Goal: Information Seeking & Learning: Find specific fact

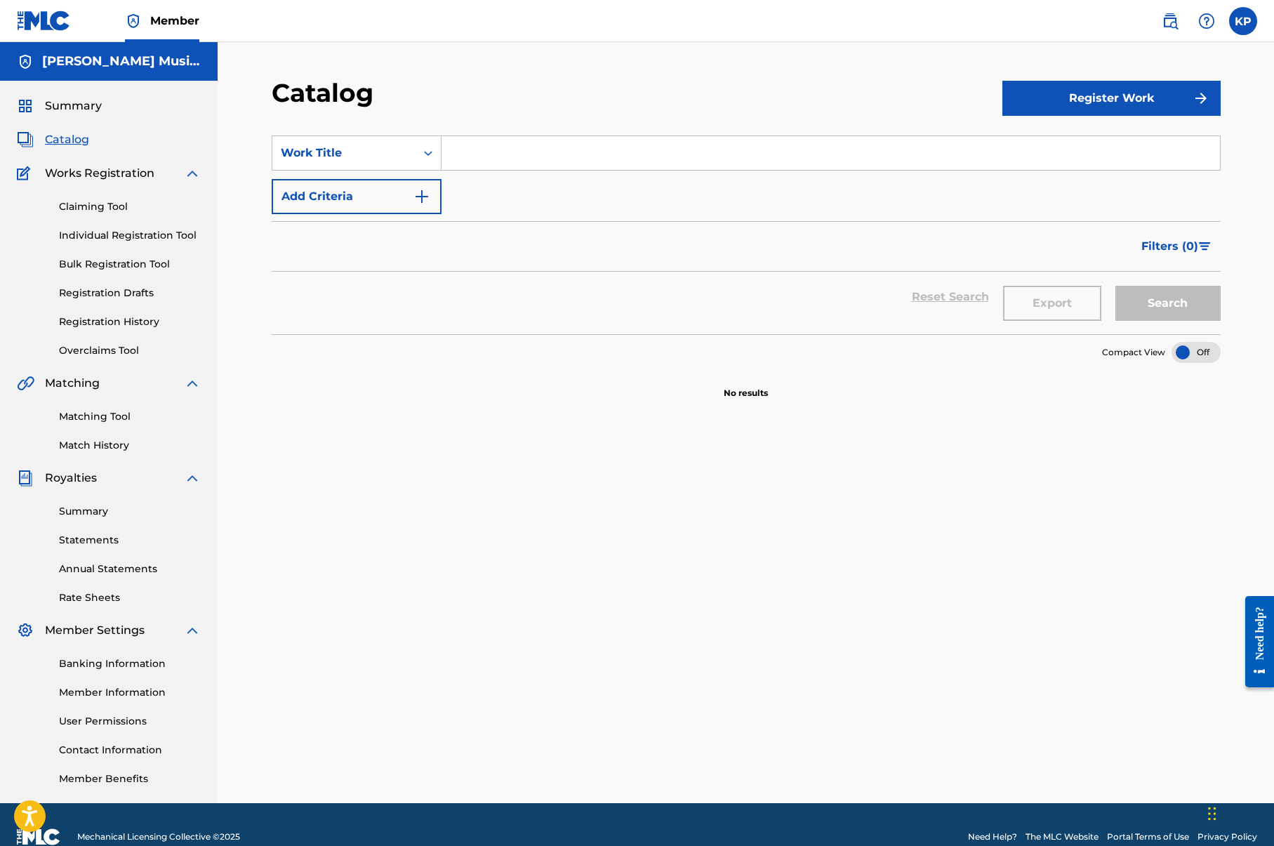
click at [98, 107] on span "Summary" at bounding box center [73, 106] width 57 height 17
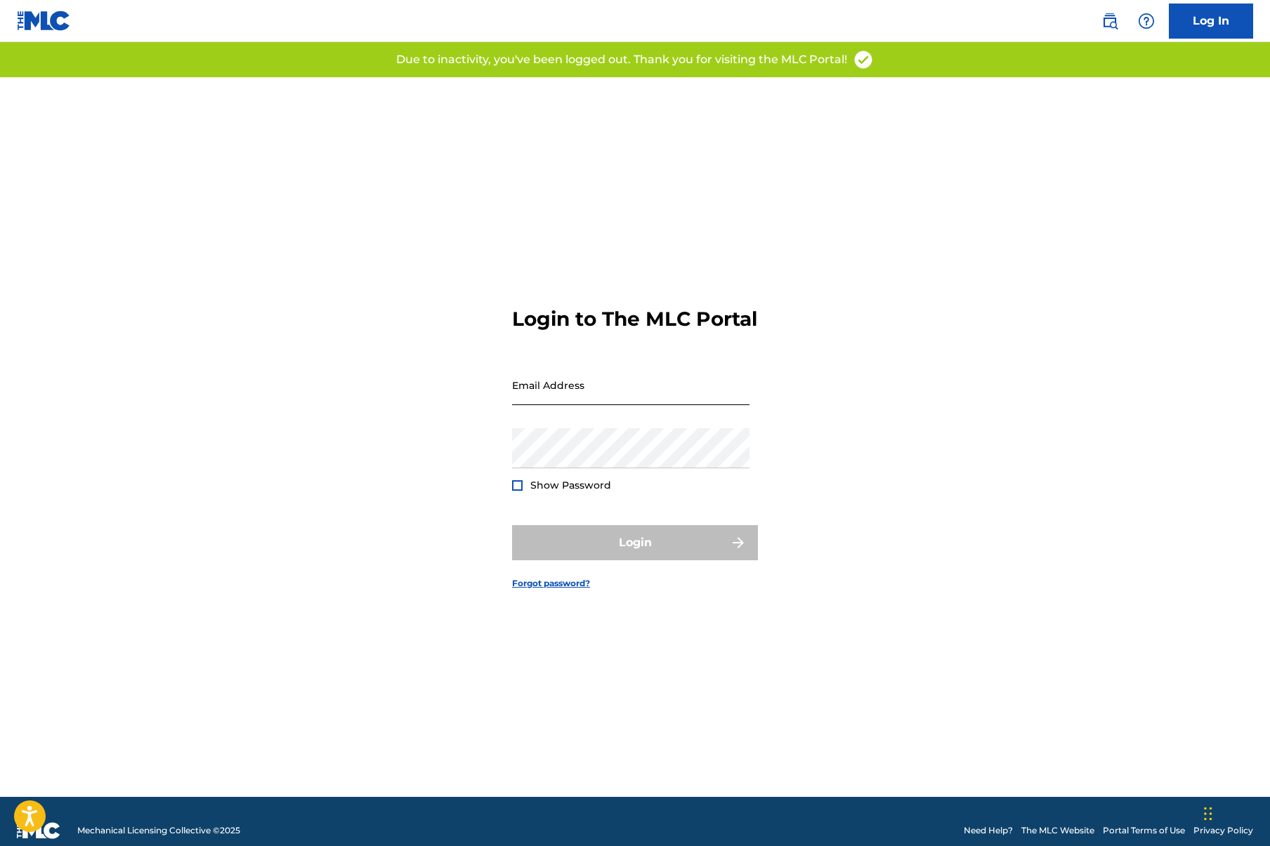
click at [537, 400] on input "Email Address" at bounding box center [630, 385] width 237 height 40
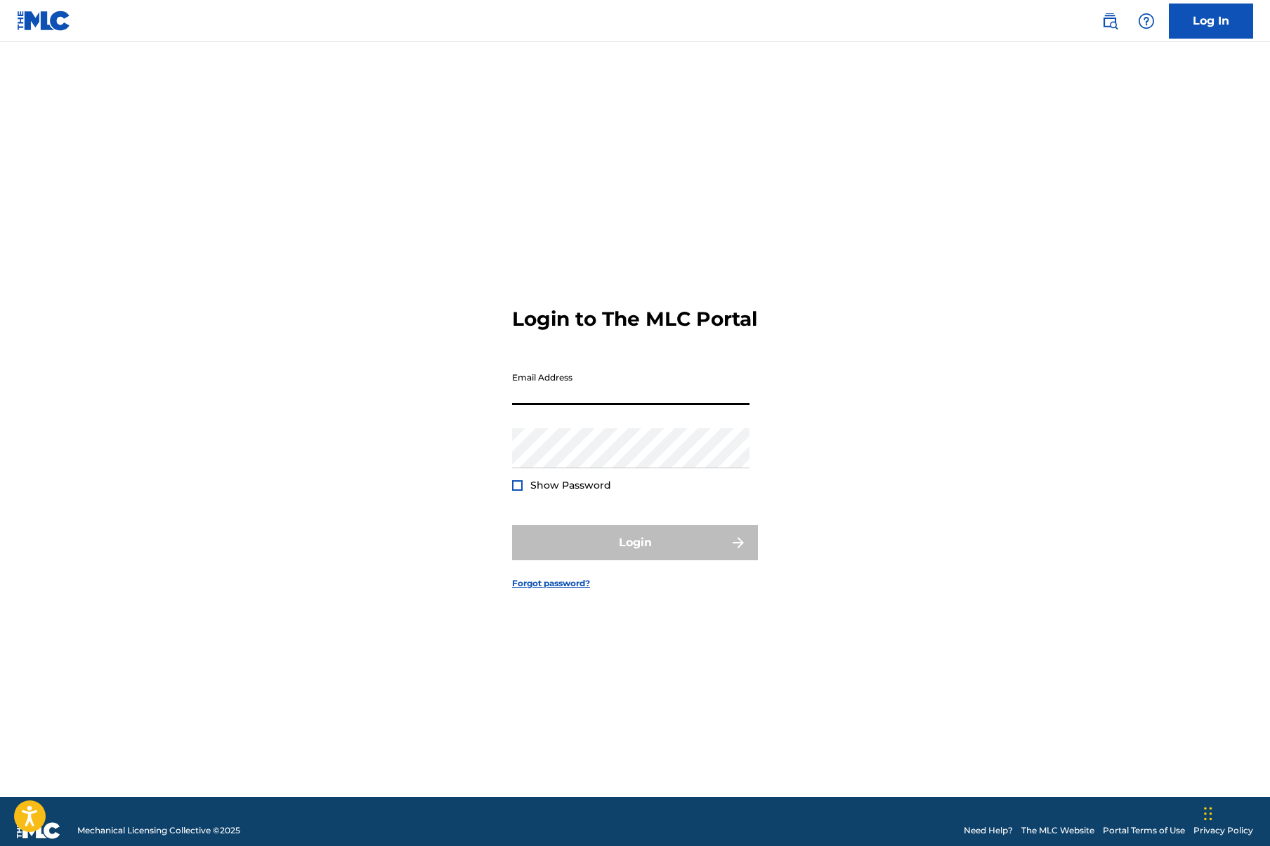
type input "[PERSON_NAME][EMAIL_ADDRESS][DOMAIN_NAME]"
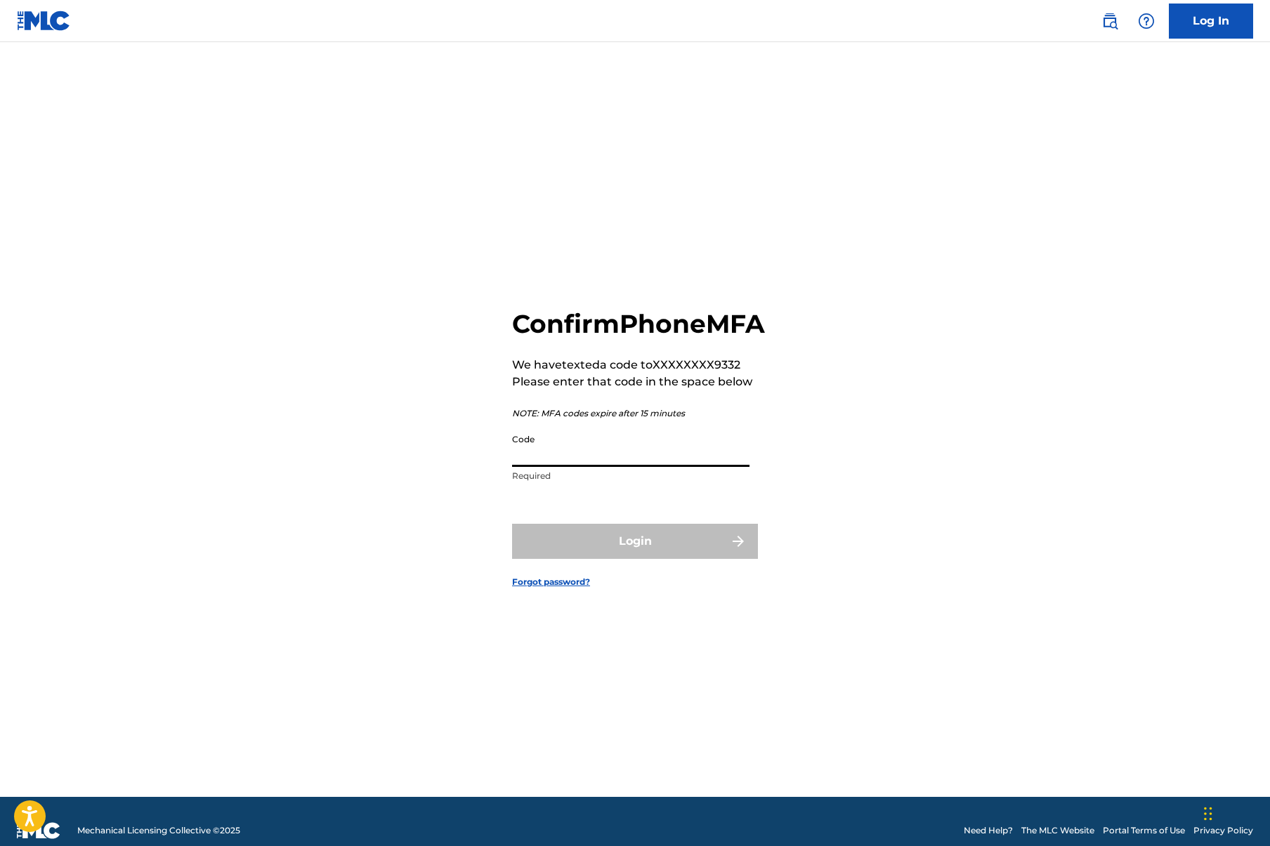
click at [565, 466] on input "Code" at bounding box center [630, 447] width 237 height 40
type input "541551"
click at [603, 547] on button "Login" at bounding box center [635, 541] width 246 height 35
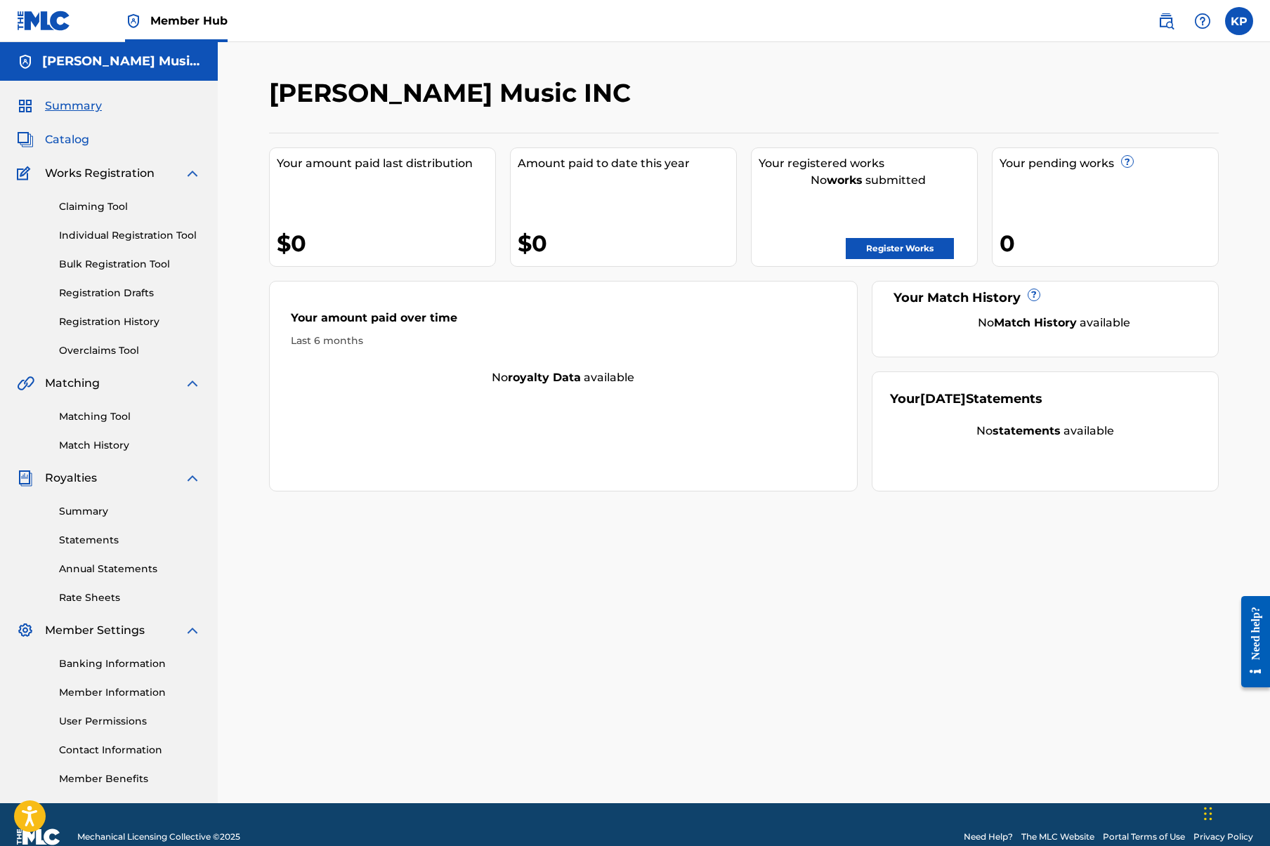
click at [76, 140] on span "Catalog" at bounding box center [67, 139] width 44 height 17
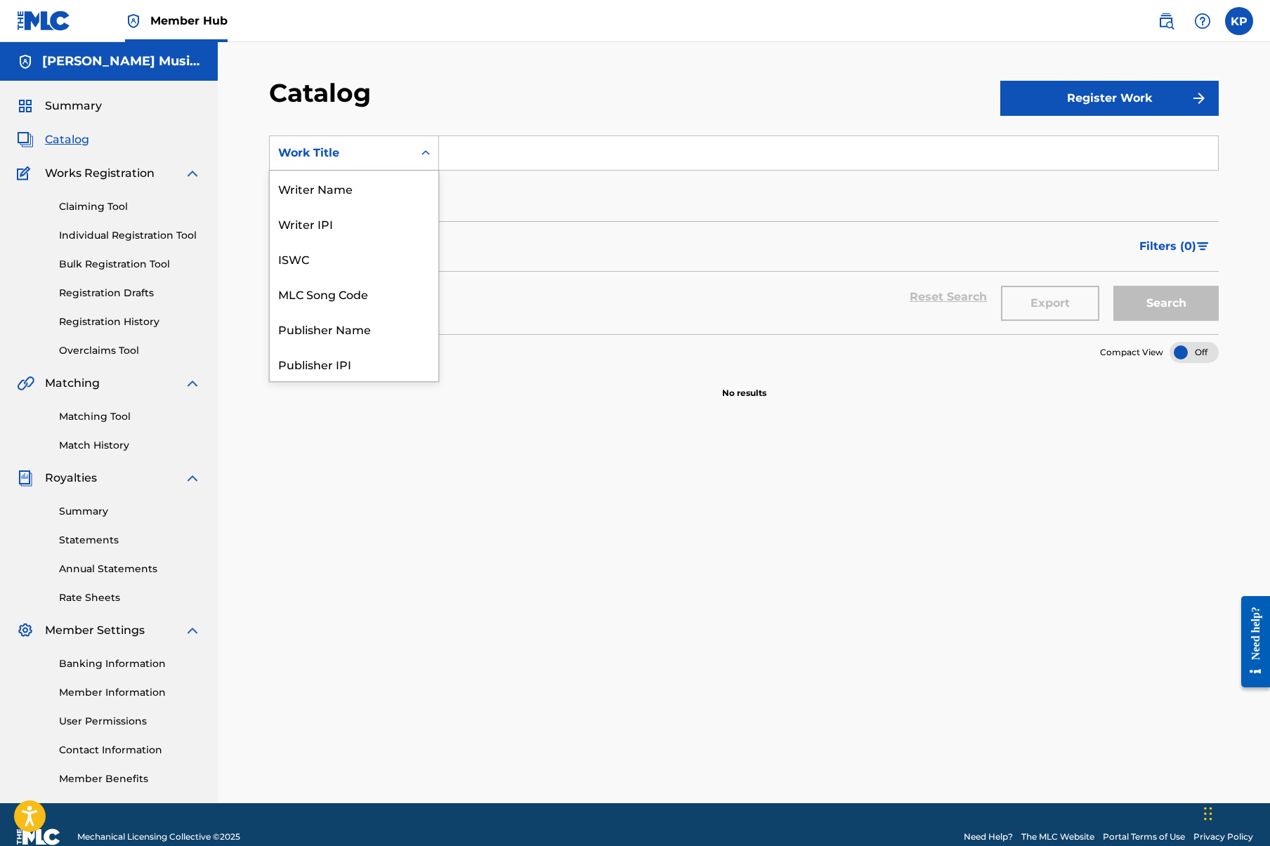
click at [424, 150] on icon "Search Form" at bounding box center [426, 153] width 14 height 14
click at [356, 301] on div "Artist" at bounding box center [354, 293] width 169 height 35
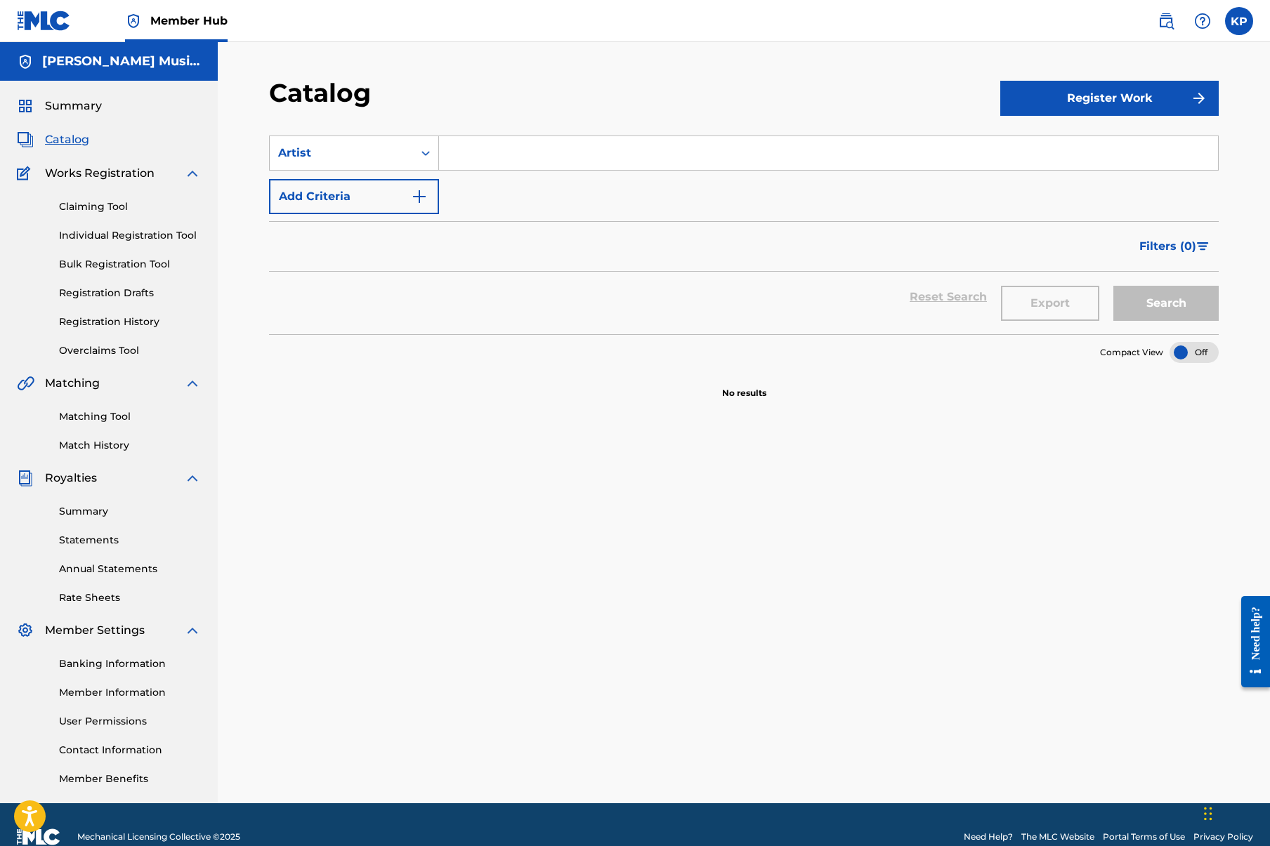
click at [471, 158] on input "Search Form" at bounding box center [828, 153] width 779 height 34
type input "[PERSON_NAME]"
click at [1196, 303] on button "Search" at bounding box center [1165, 303] width 105 height 35
click at [116, 417] on link "Matching Tool" at bounding box center [130, 416] width 142 height 15
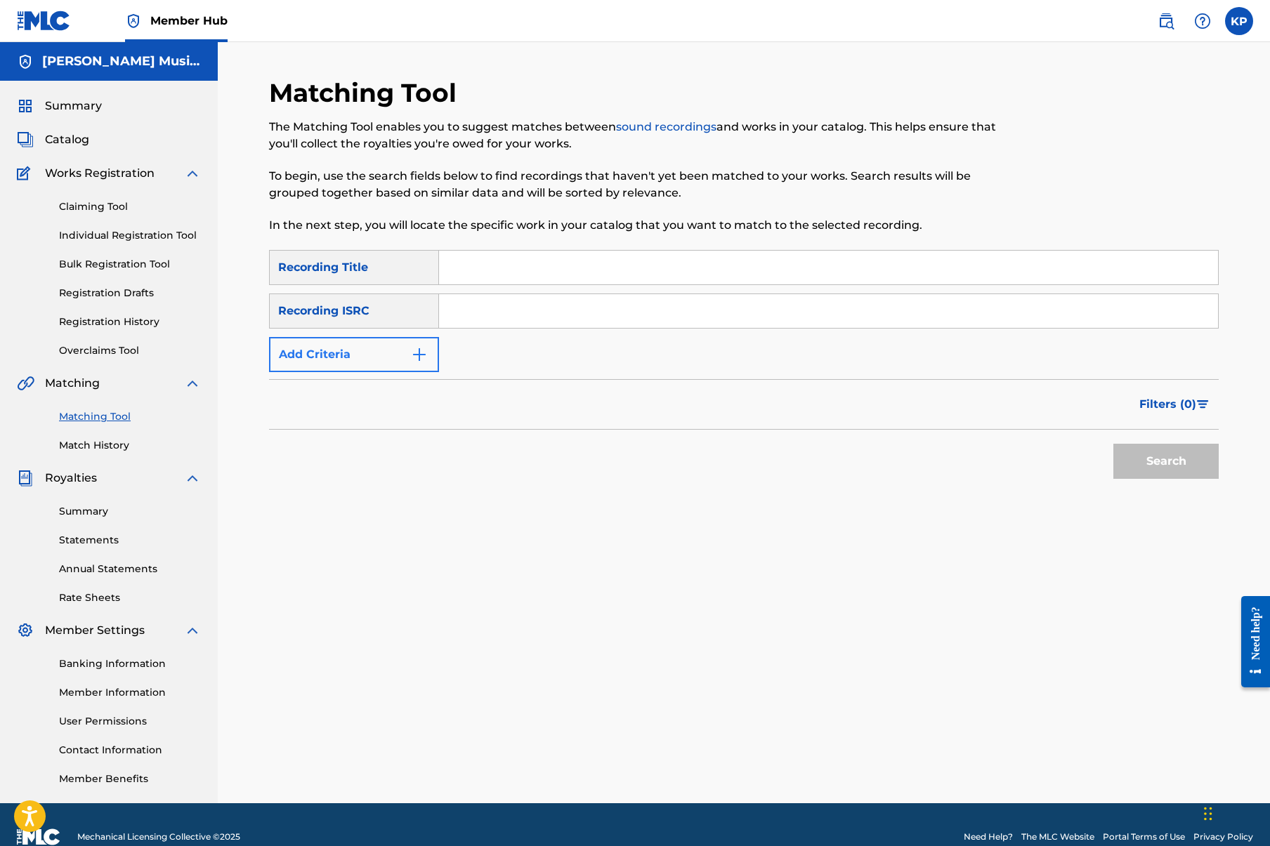
click at [383, 353] on button "Add Criteria" at bounding box center [354, 354] width 170 height 35
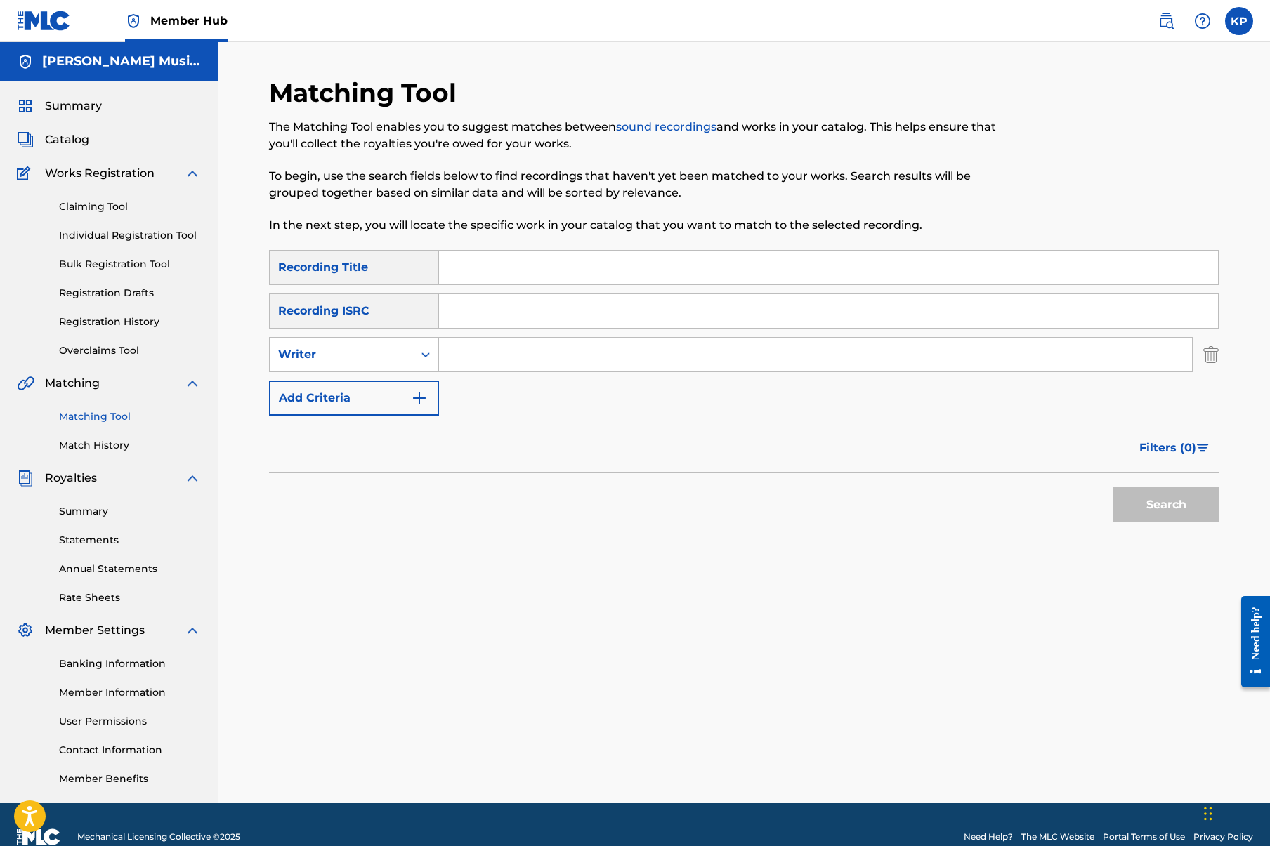
click at [454, 355] on input "Search Form" at bounding box center [815, 355] width 753 height 34
type input "[PERSON_NAME]"
click at [1136, 511] on button "Search" at bounding box center [1165, 504] width 105 height 35
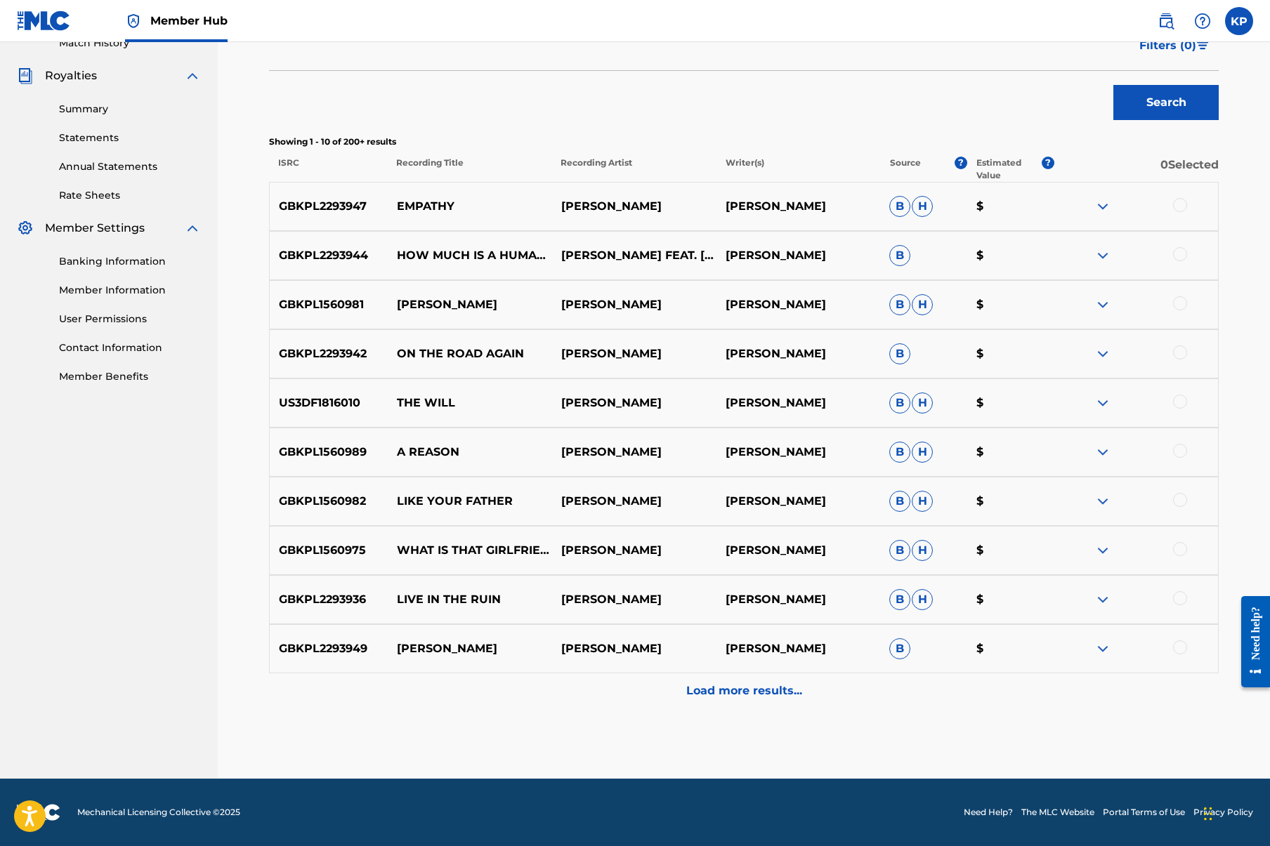
scroll to position [402, 0]
click at [384, 202] on p "GBKPL2293947" at bounding box center [329, 206] width 118 height 17
click at [544, 206] on p "EMPATHY" at bounding box center [470, 206] width 164 height 17
click at [621, 207] on p "[PERSON_NAME]" at bounding box center [633, 206] width 164 height 17
click at [1105, 208] on img at bounding box center [1102, 206] width 17 height 17
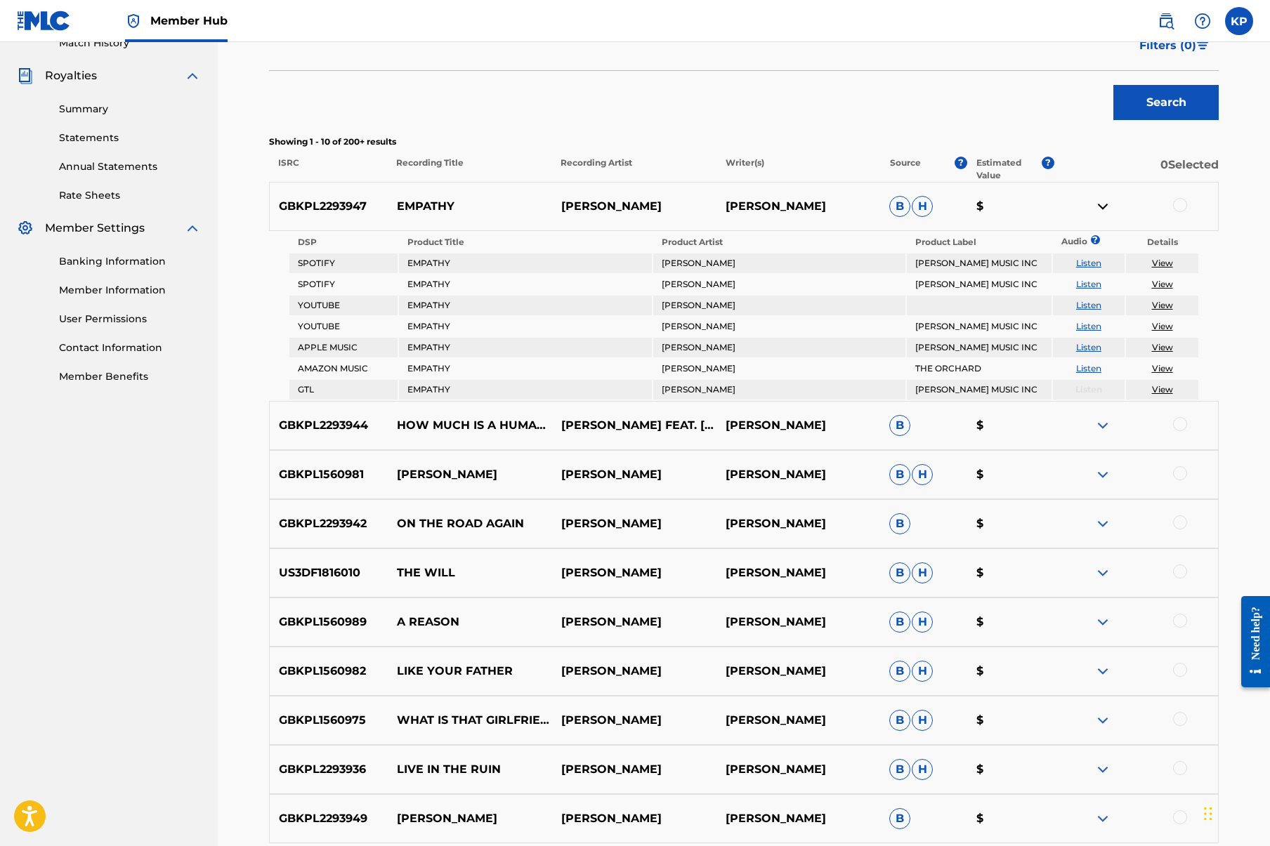
click at [1105, 206] on img at bounding box center [1102, 206] width 17 height 17
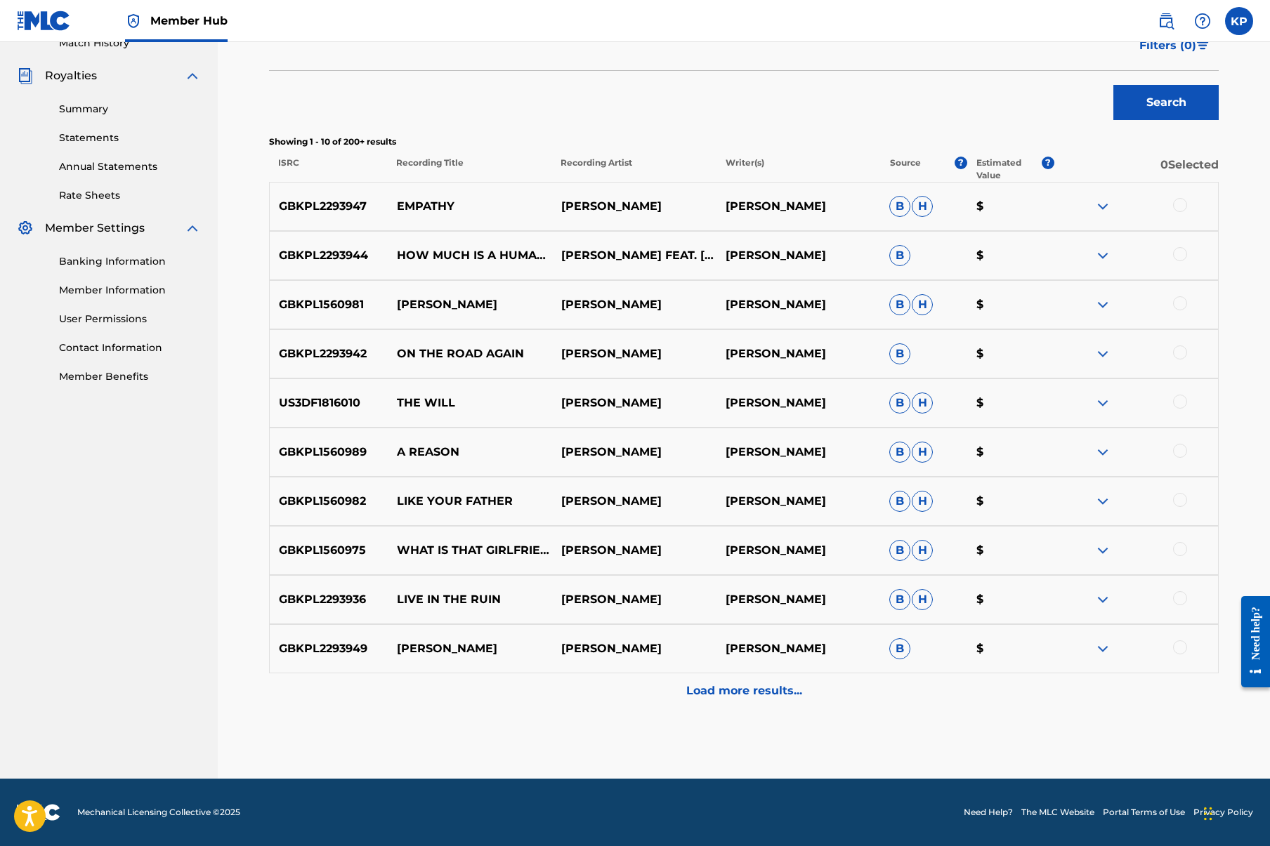
click at [1100, 256] on img at bounding box center [1102, 255] width 17 height 17
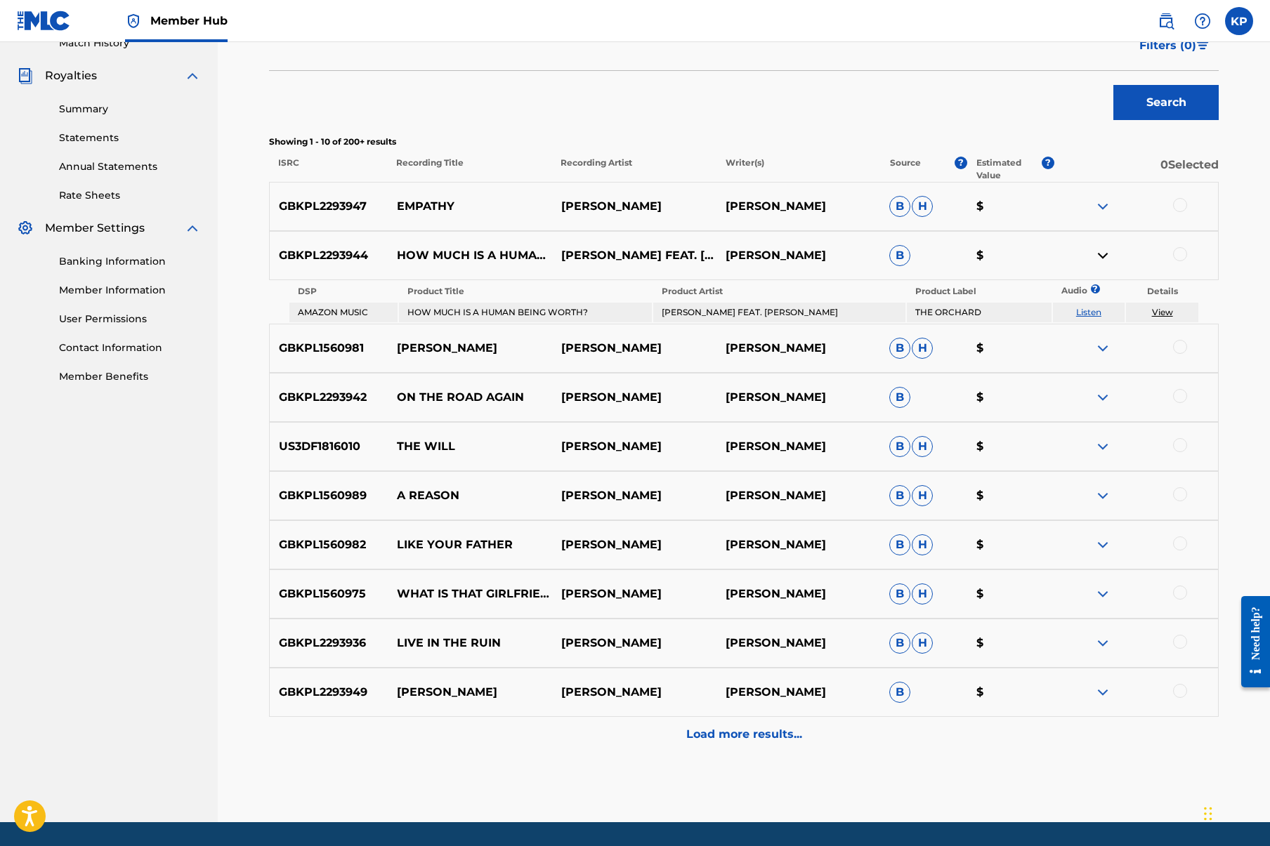
click at [798, 307] on td "[PERSON_NAME] FEAT. [PERSON_NAME]" at bounding box center [779, 313] width 252 height 20
click at [919, 309] on td "THE ORCHARD" at bounding box center [979, 313] width 144 height 20
click at [1161, 312] on link "View" at bounding box center [1162, 312] width 21 height 11
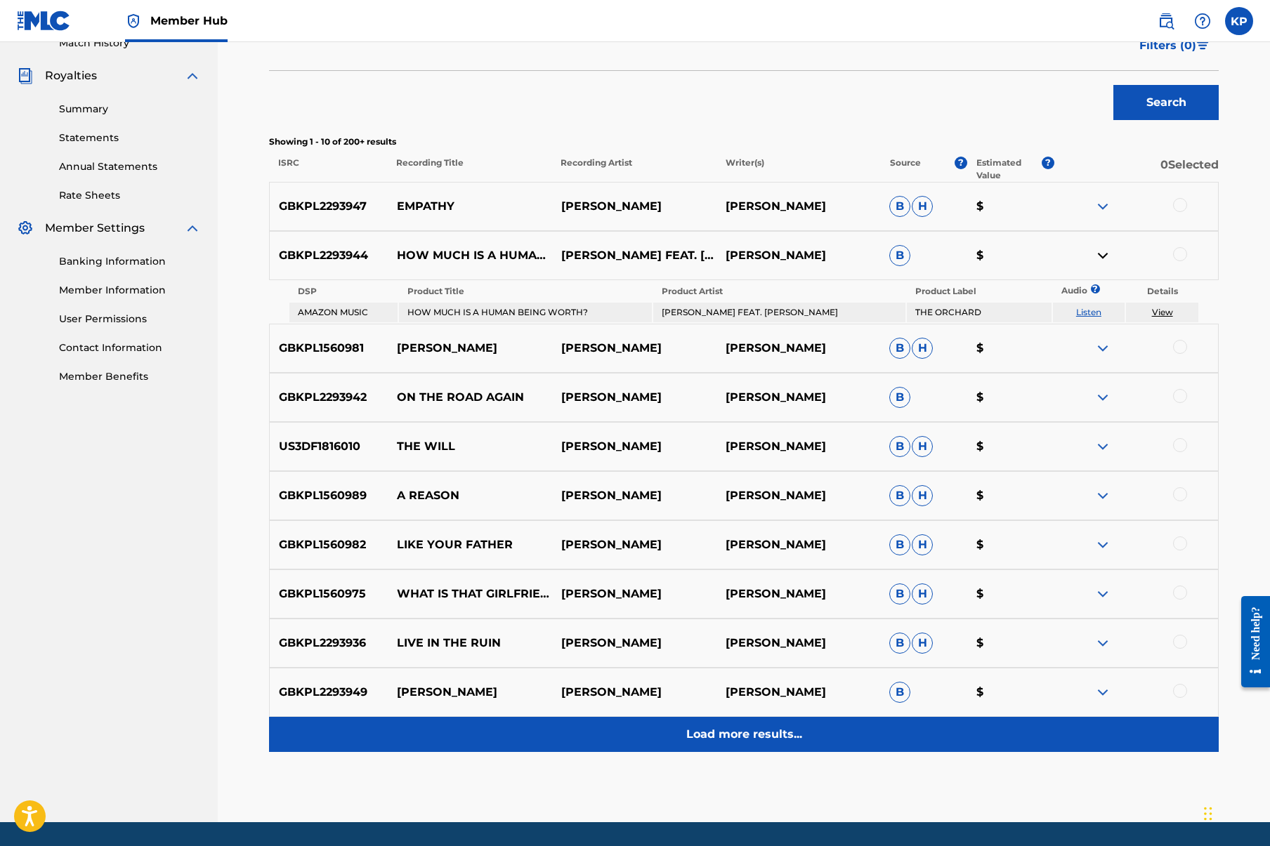
click at [737, 737] on p "Load more results..." at bounding box center [744, 734] width 116 height 17
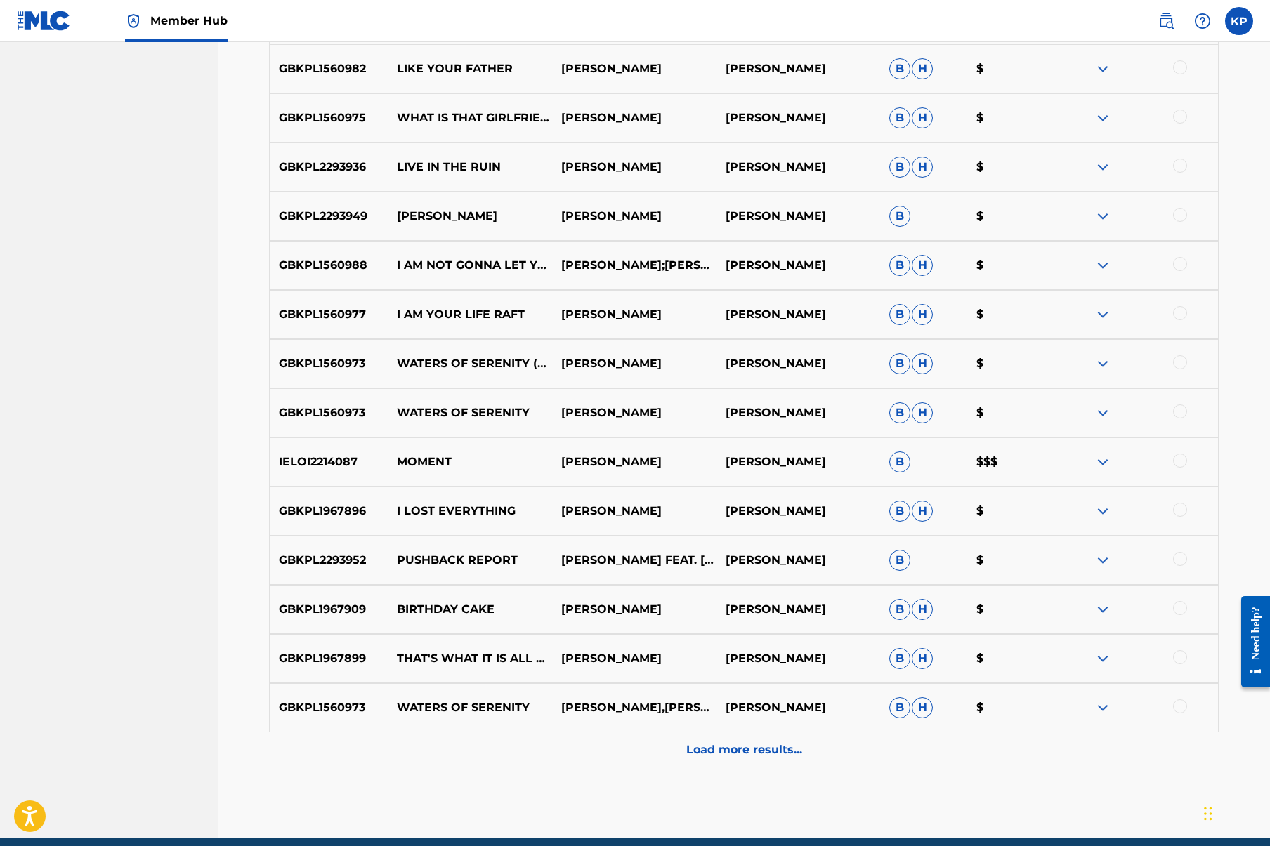
scroll to position [829, 0]
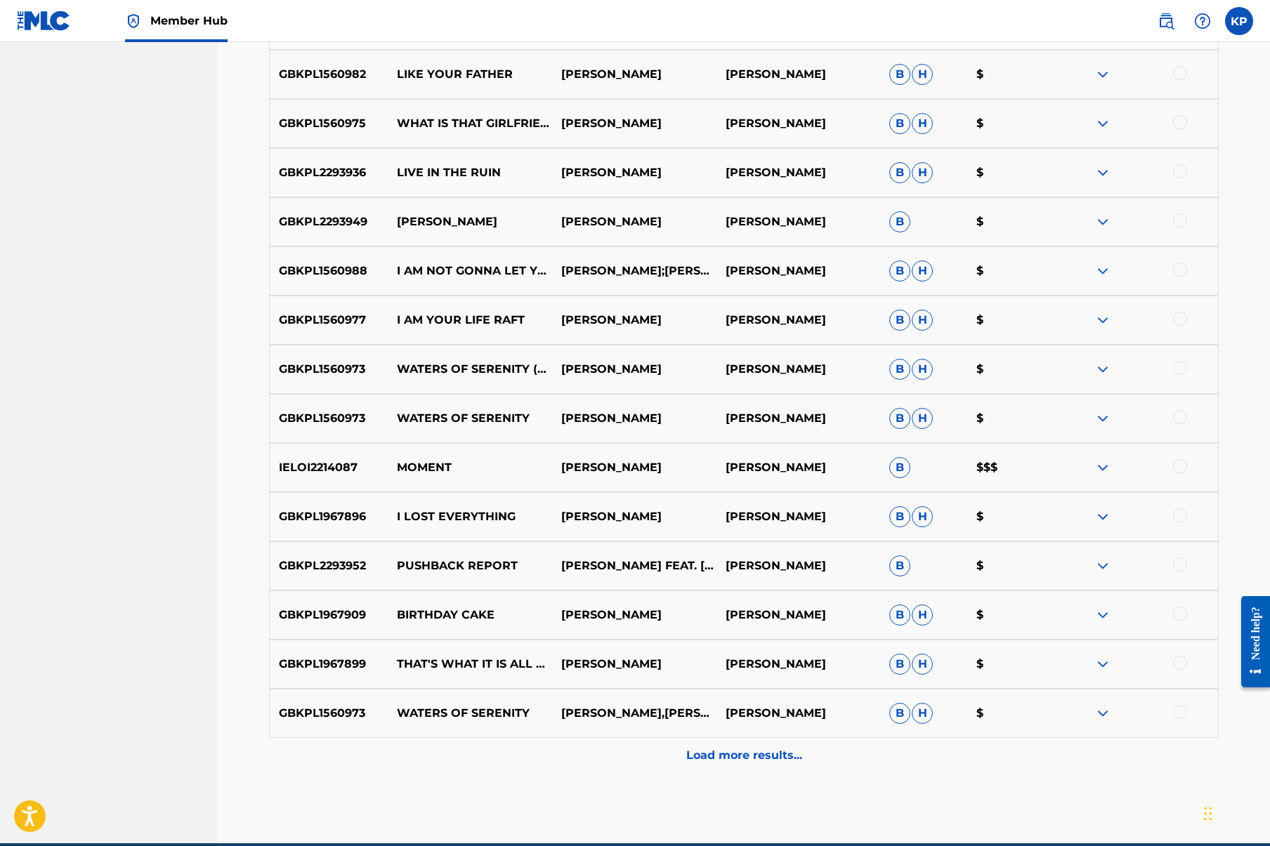
click at [1091, 471] on div at bounding box center [1135, 467] width 164 height 17
click at [1105, 467] on img at bounding box center [1102, 467] width 17 height 17
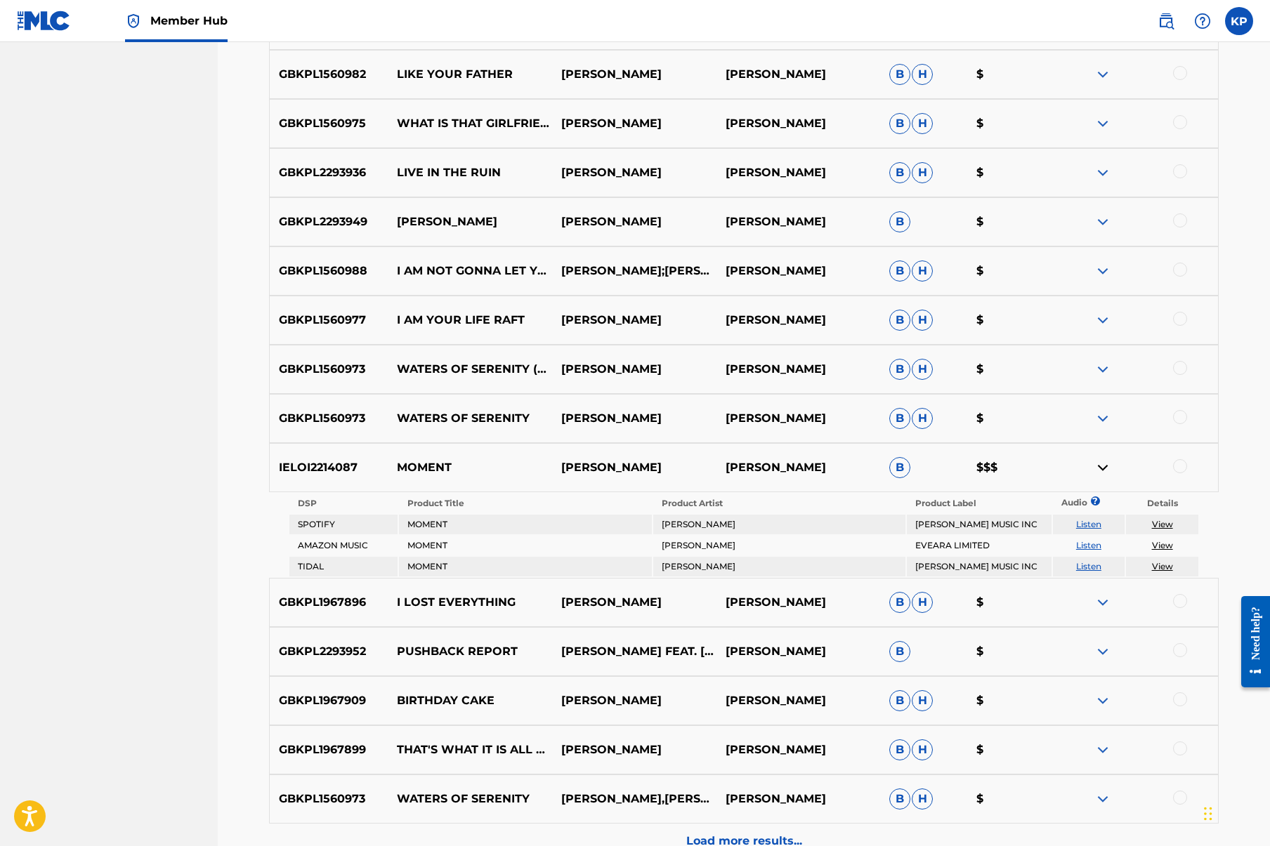
click at [1089, 527] on link "Listen" at bounding box center [1088, 524] width 25 height 11
click at [1163, 525] on link "View" at bounding box center [1162, 524] width 21 height 11
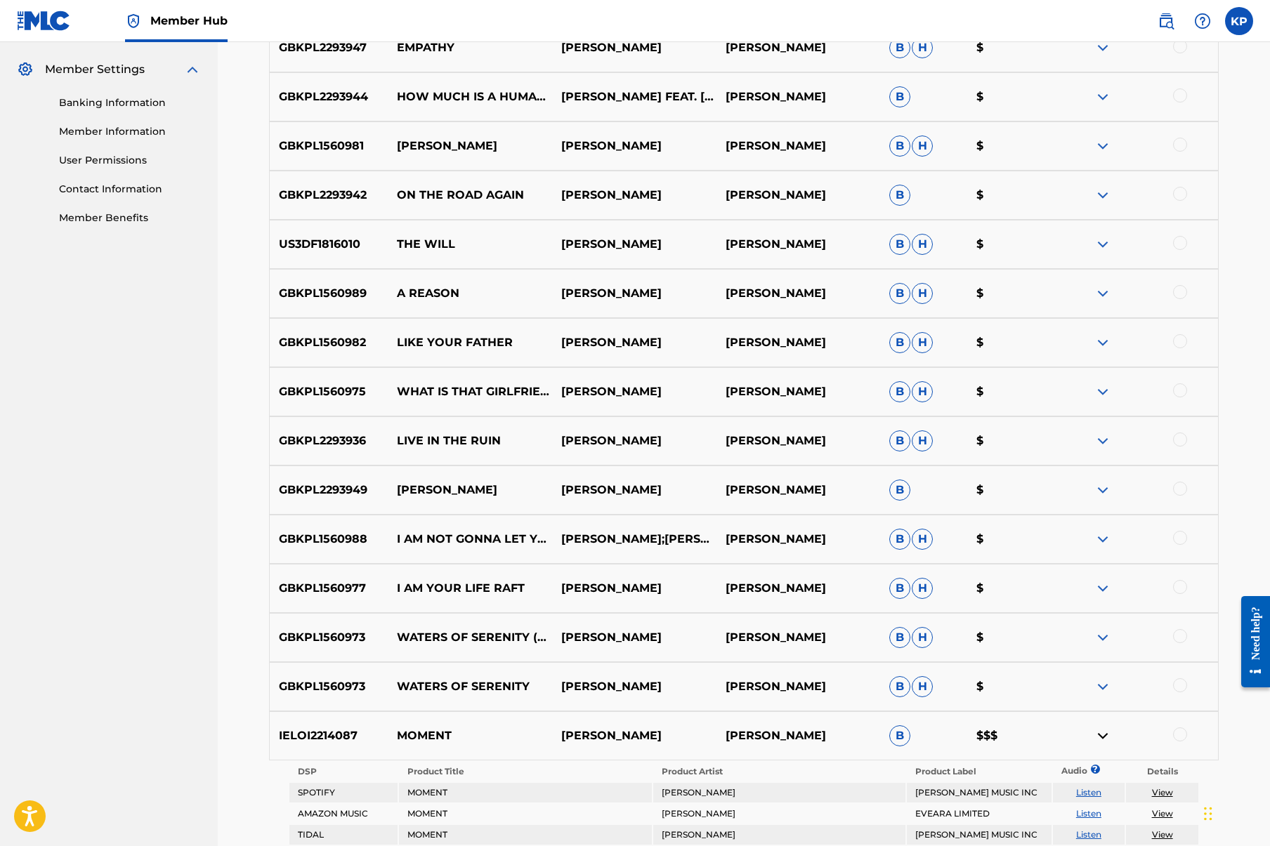
scroll to position [480, 0]
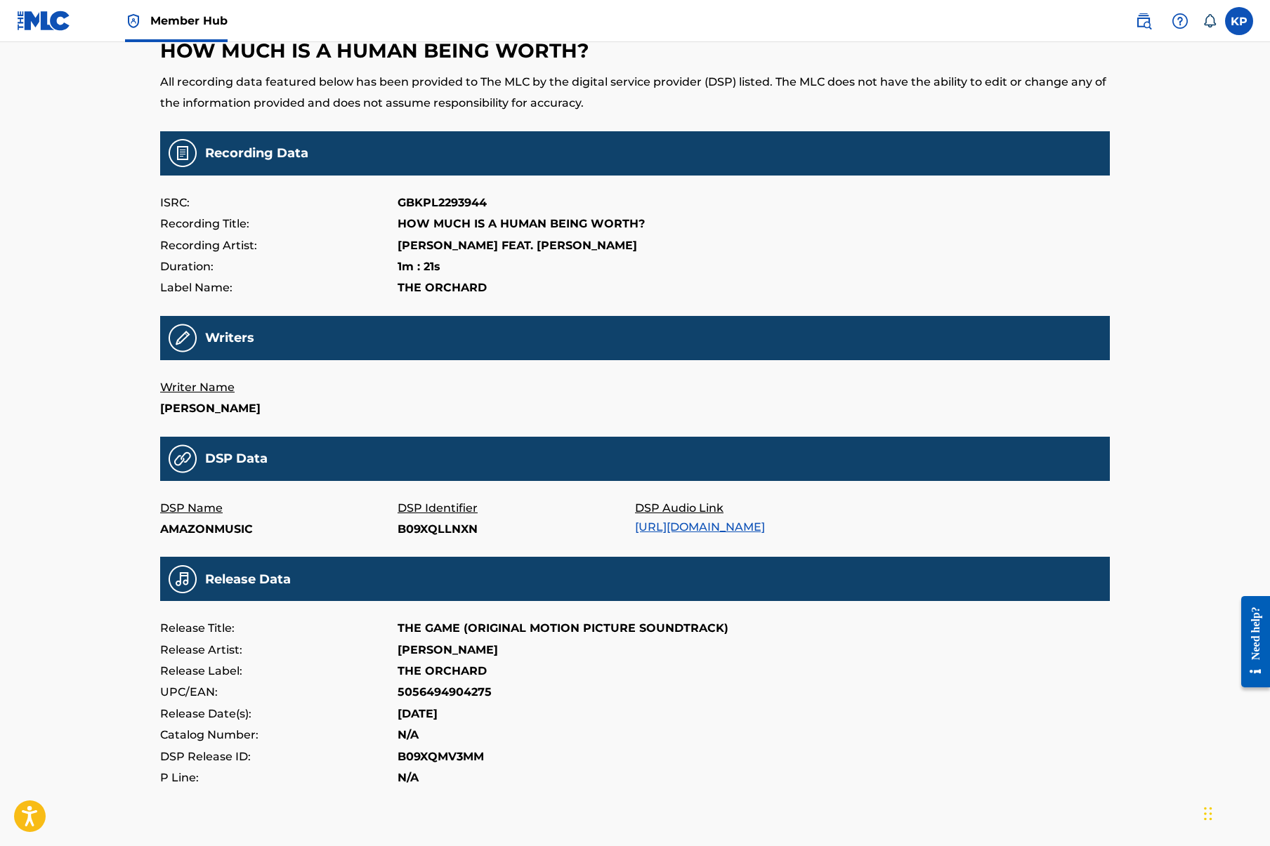
scroll to position [59, 0]
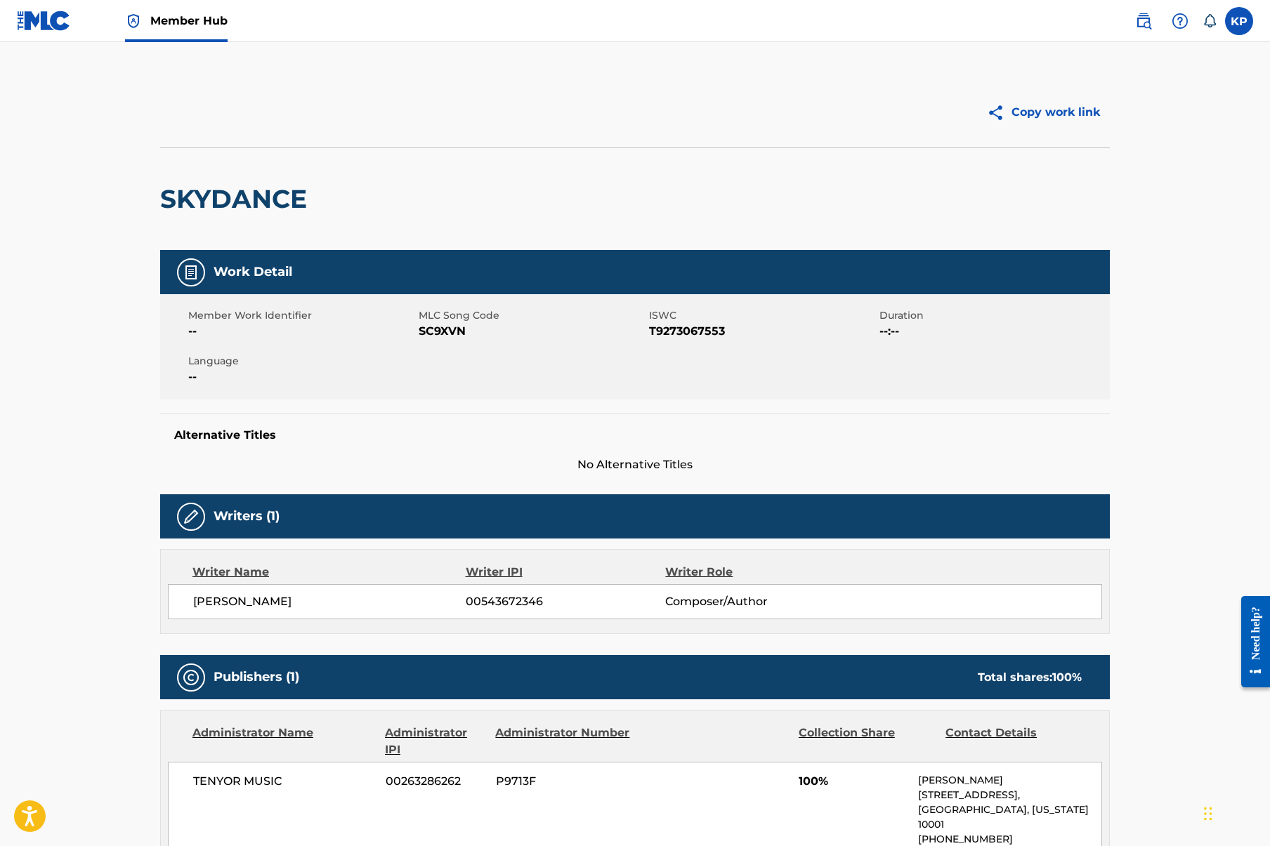
click at [199, 20] on span "Member Hub" at bounding box center [188, 21] width 77 height 16
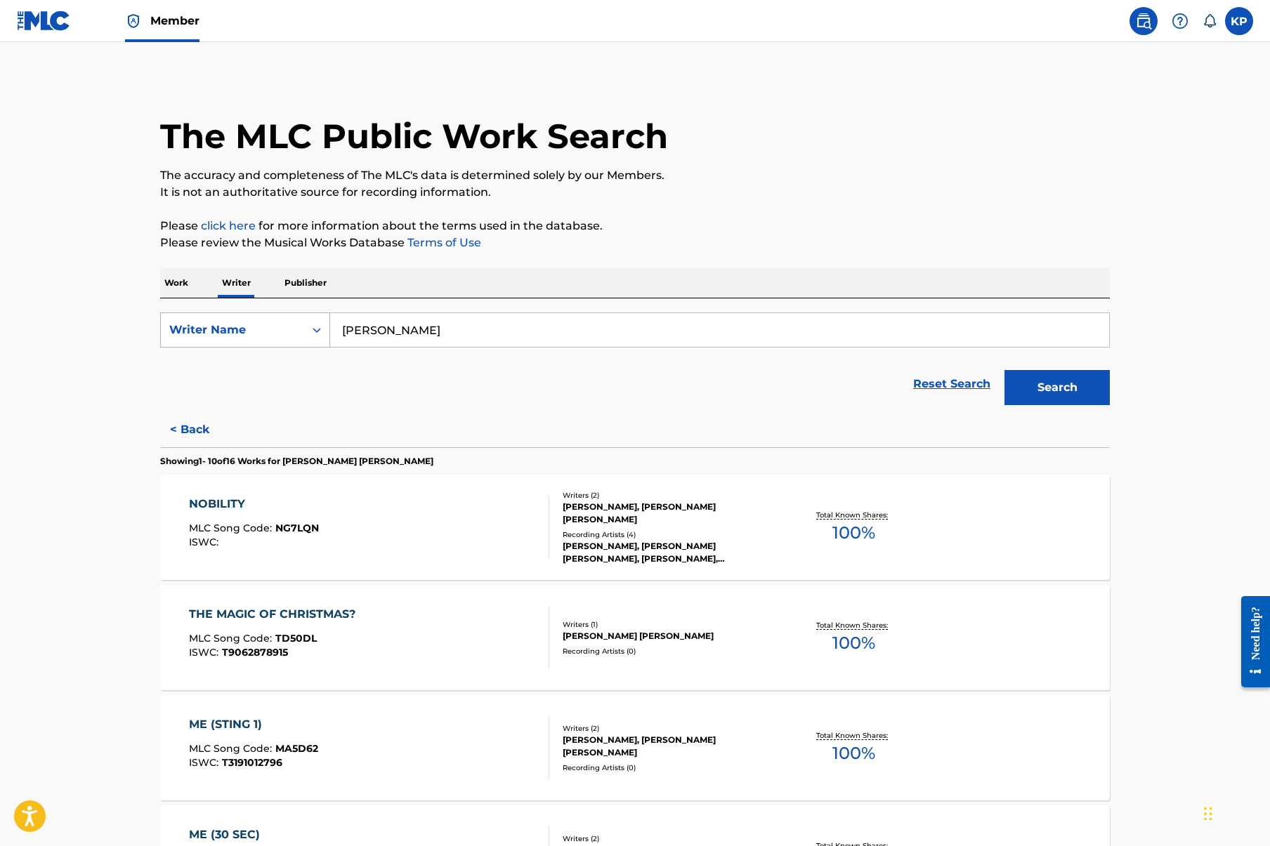
drag, startPoint x: 447, startPoint y: 330, endPoint x: 270, endPoint y: 328, distance: 177.0
click at [270, 328] on div "SearchWithCriteriab21f36b9-0477-4767-b480-c7183fdb36bf Writer Name alexander ru…" at bounding box center [634, 329] width 949 height 35
click at [445, 360] on strong "planert" at bounding box center [495, 361] width 100 height 13
type input "kim planert"
click at [1069, 391] on button "Search" at bounding box center [1056, 387] width 105 height 35
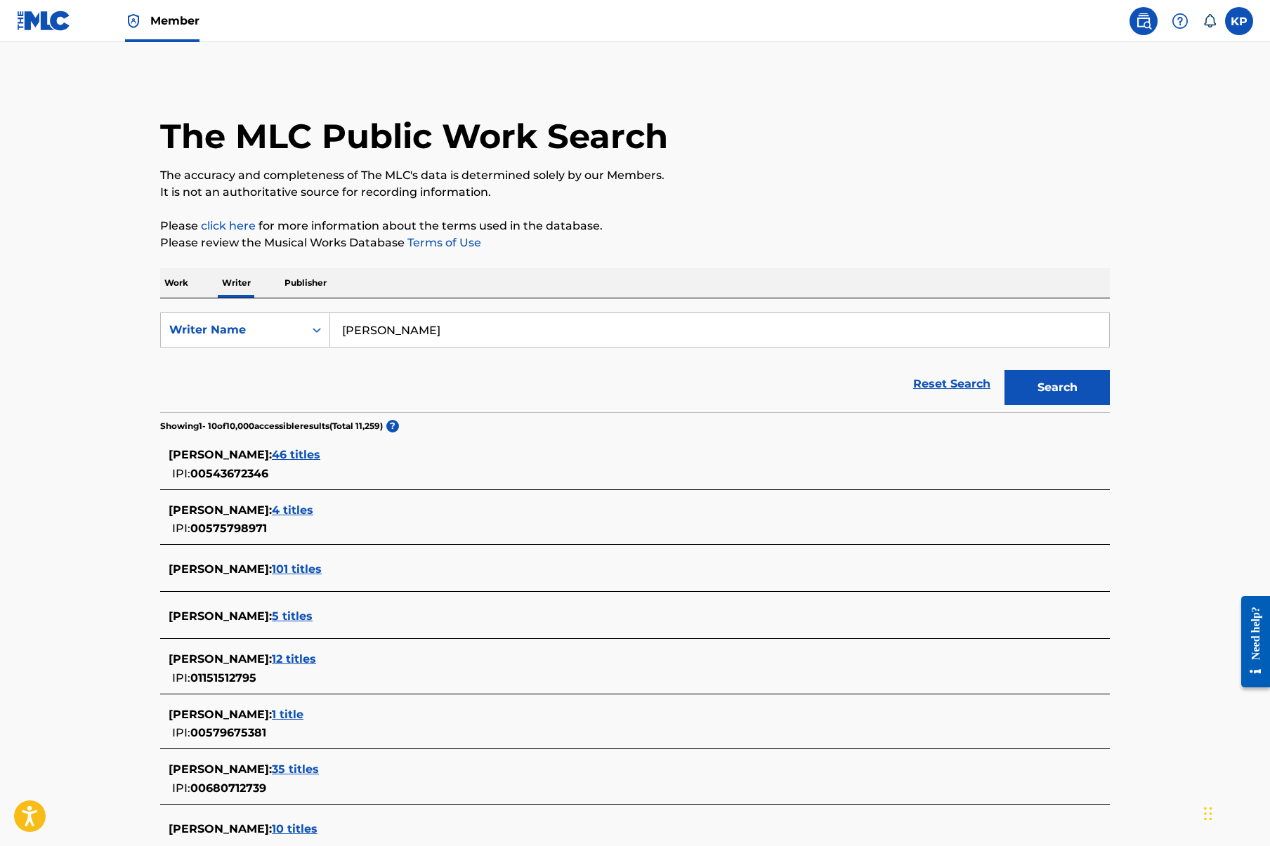
click at [275, 453] on span "46 titles" at bounding box center [296, 454] width 48 height 13
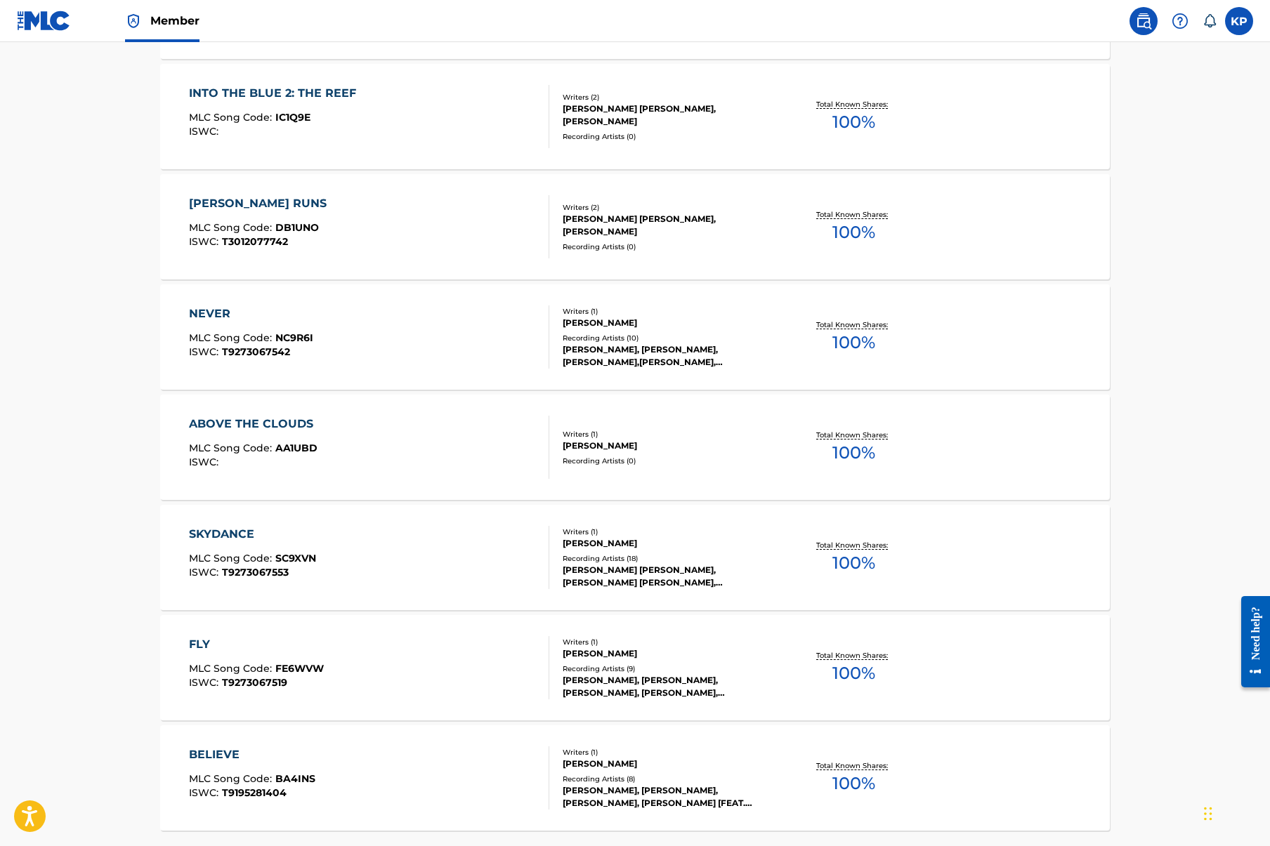
scroll to position [749, 0]
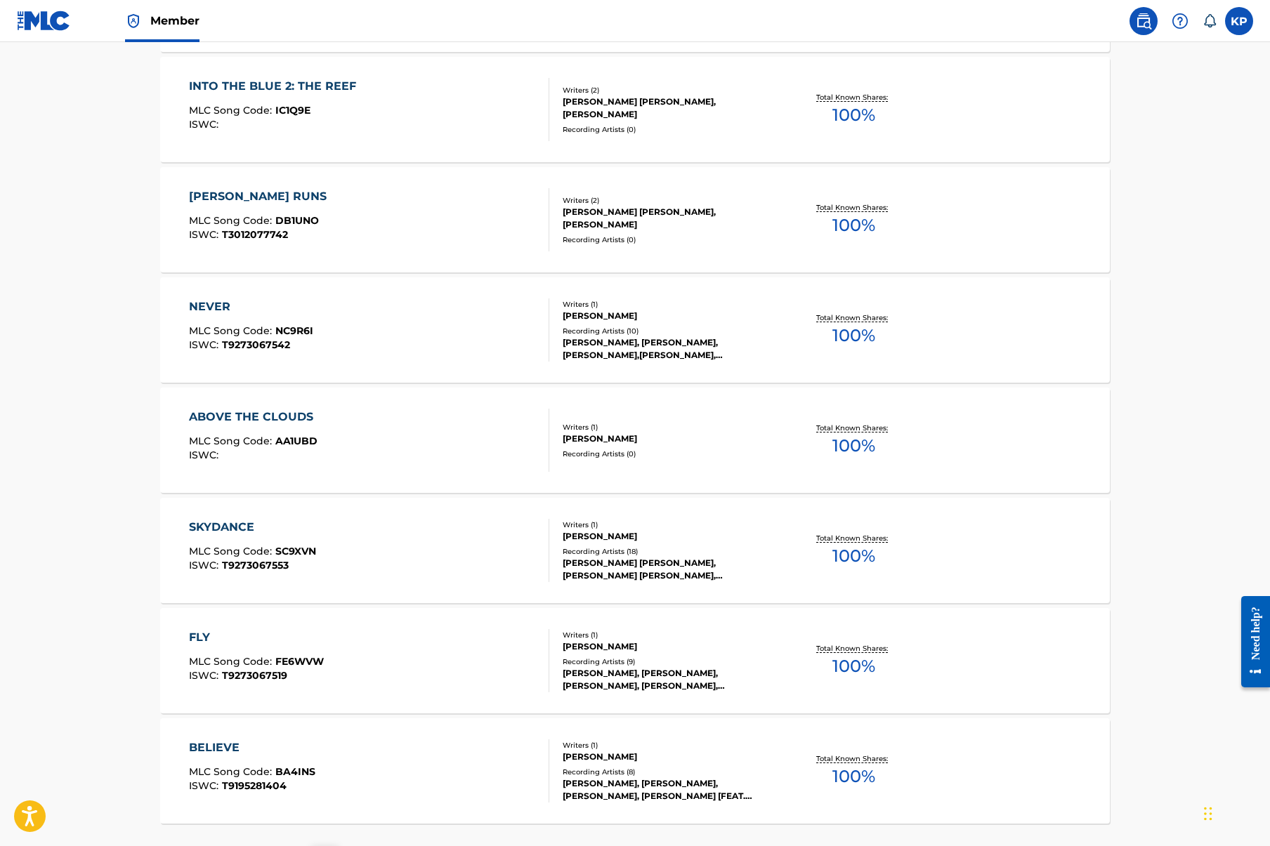
click at [211, 306] on div "NEVER" at bounding box center [251, 306] width 124 height 17
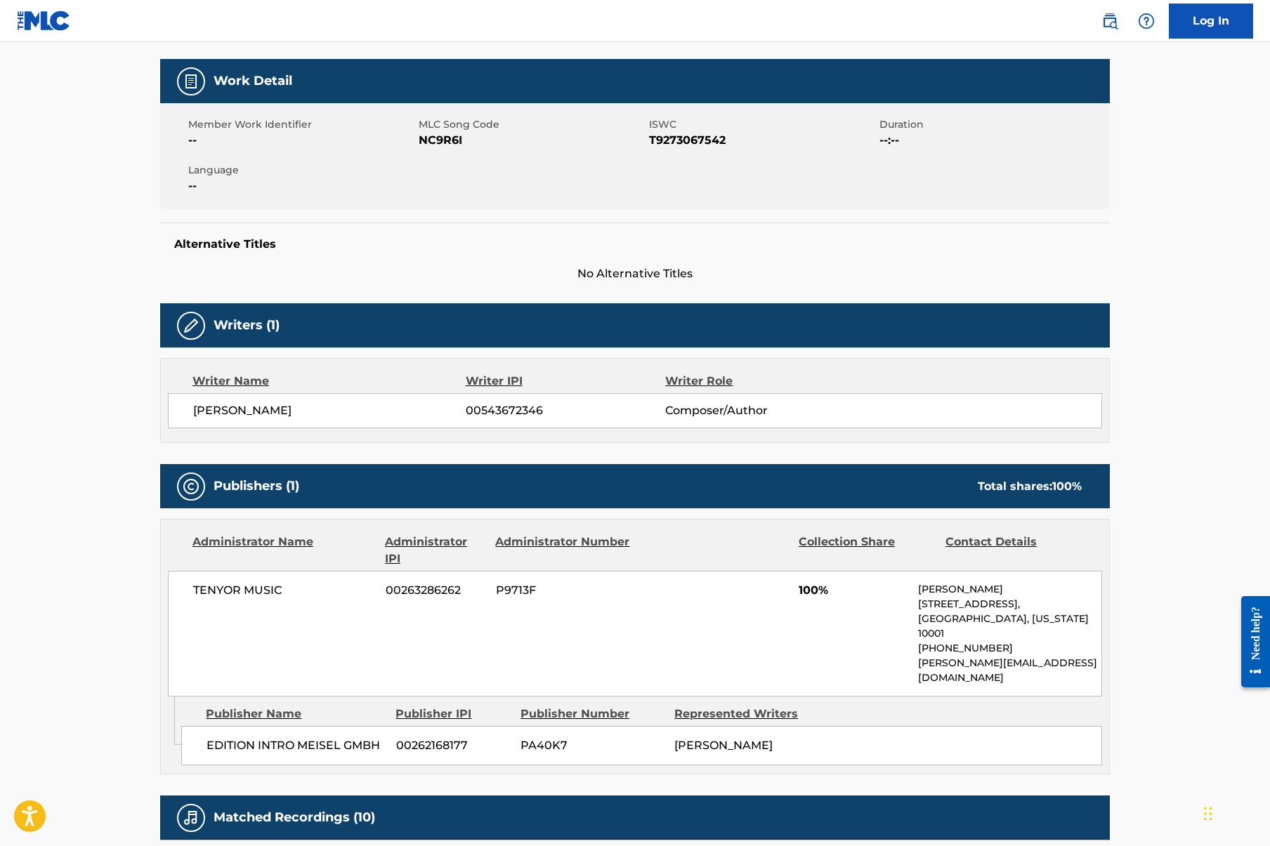
scroll to position [196, 0]
